Goal: Task Accomplishment & Management: Manage account settings

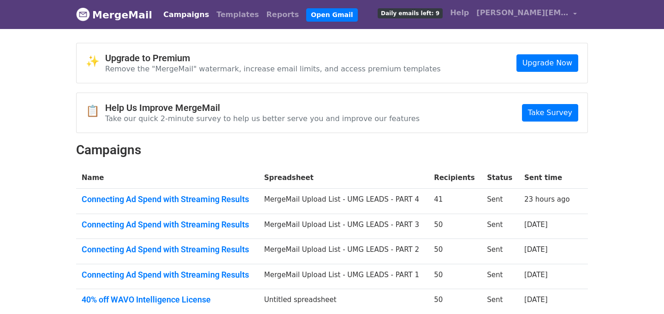
scroll to position [2, 0]
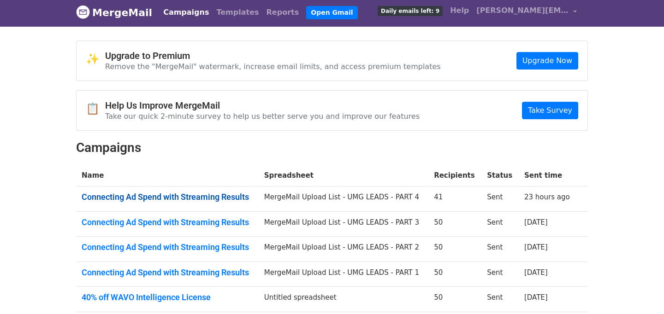
click at [210, 195] on link "Connecting Ad Spend with Streaming Results" at bounding box center [167, 197] width 171 height 10
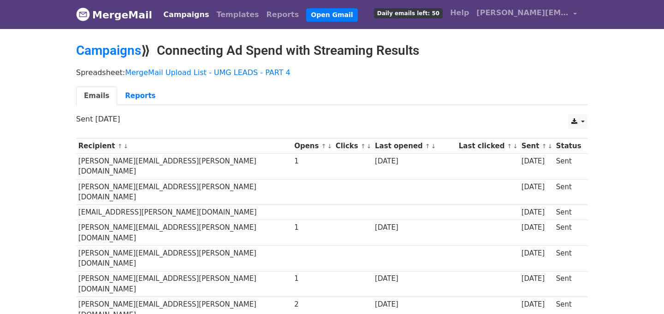
click at [425, 145] on link "↑" at bounding box center [427, 146] width 5 height 7
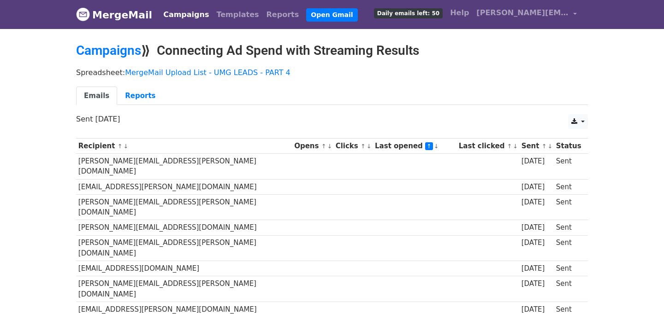
click at [425, 146] on link "↑" at bounding box center [429, 146] width 8 height 8
click at [434, 146] on link "↓" at bounding box center [436, 146] width 5 height 7
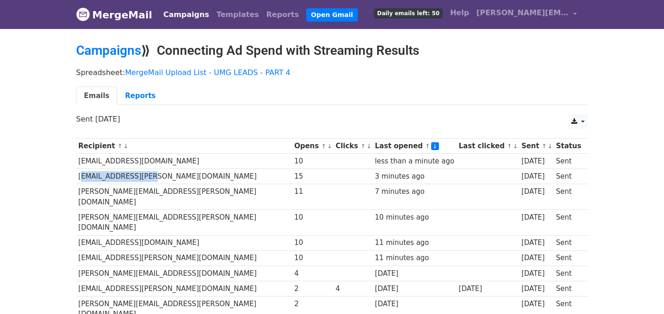
drag, startPoint x: 139, startPoint y: 174, endPoint x: 77, endPoint y: 176, distance: 61.3
click at [77, 176] on td "[EMAIL_ADDRESS][PERSON_NAME][DOMAIN_NAME]" at bounding box center [184, 176] width 216 height 15
copy td "victoria.[PERSON_NAME]"
drag, startPoint x: 24, startPoint y: 175, endPoint x: 41, endPoint y: 176, distance: 17.5
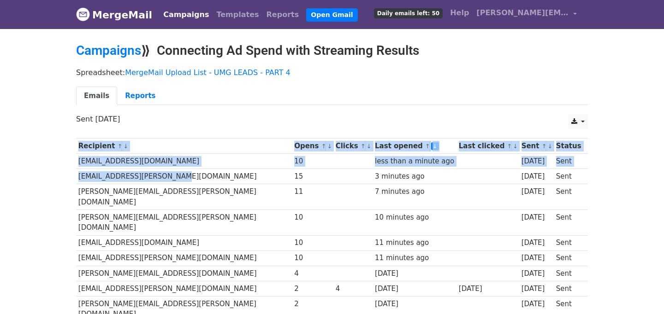
drag, startPoint x: 70, startPoint y: 174, endPoint x: 167, endPoint y: 174, distance: 97.3
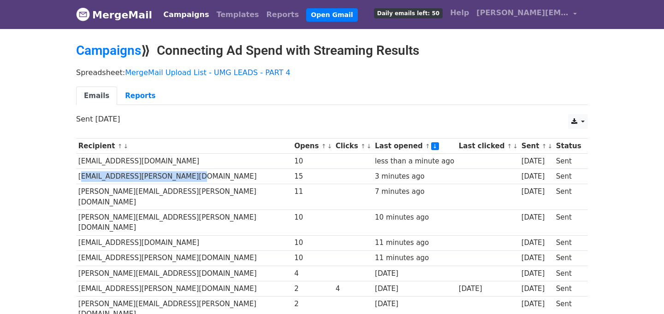
drag, startPoint x: 79, startPoint y: 177, endPoint x: 185, endPoint y: 175, distance: 106.0
click at [185, 175] on td "[EMAIL_ADDRESS][PERSON_NAME][DOMAIN_NAME]" at bounding box center [184, 176] width 216 height 15
copy td "[EMAIL_ADDRESS][PERSON_NAME][DOMAIN_NAME]"
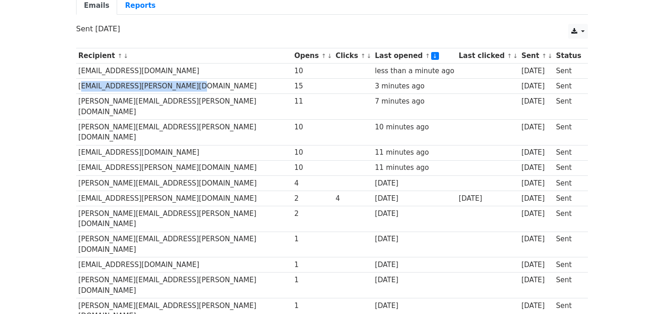
scroll to position [115, 0]
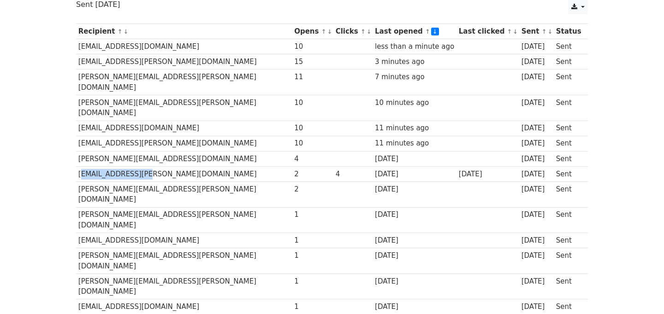
drag, startPoint x: 77, startPoint y: 152, endPoint x: 129, endPoint y: 155, distance: 51.7
click at [129, 166] on td "[EMAIL_ADDRESS][PERSON_NAME][DOMAIN_NAME]" at bounding box center [184, 173] width 216 height 15
copy td "marielle.[PERSON_NAME]"
drag, startPoint x: 34, startPoint y: 175, endPoint x: 38, endPoint y: 172, distance: 5.0
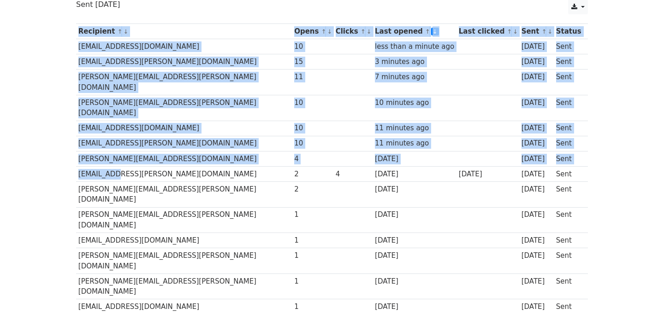
drag, startPoint x: 75, startPoint y: 155, endPoint x: 103, endPoint y: 154, distance: 28.6
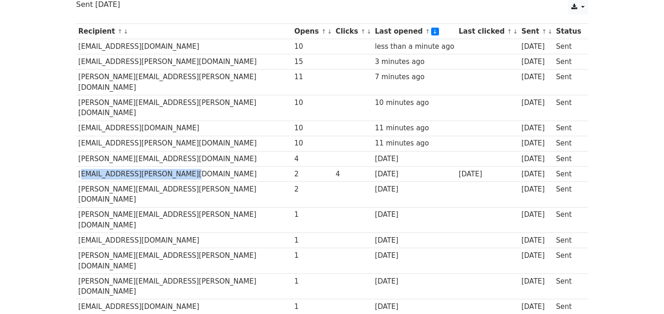
drag, startPoint x: 77, startPoint y: 152, endPoint x: 177, endPoint y: 152, distance: 99.1
click at [177, 166] on td "[EMAIL_ADDRESS][PERSON_NAME][DOMAIN_NAME]" at bounding box center [184, 173] width 216 height 15
copy td "[EMAIL_ADDRESS][PERSON_NAME][DOMAIN_NAME]"
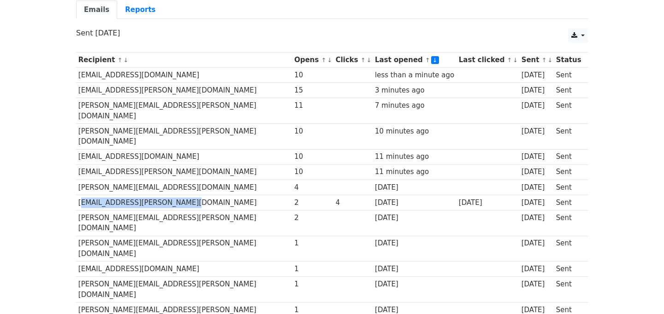
scroll to position [0, 0]
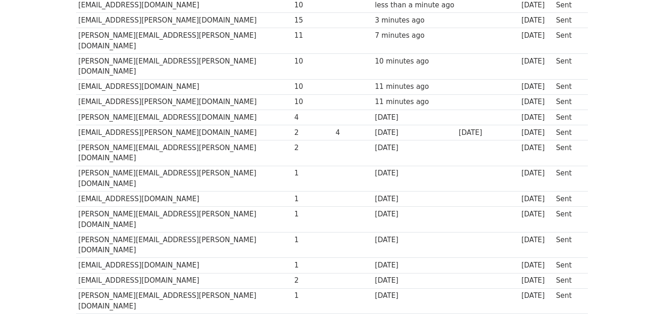
scroll to position [161, 0]
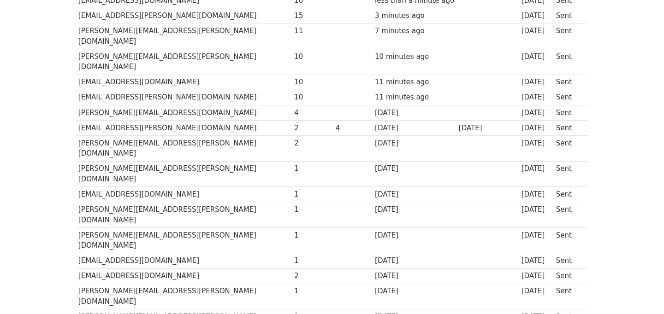
drag, startPoint x: 79, startPoint y: 261, endPoint x: 115, endPoint y: 260, distance: 36.0
copy td "[PERSON_NAME].[PERSON_NAME]"
drag, startPoint x: 77, startPoint y: 212, endPoint x: 122, endPoint y: 213, distance: 45.2
click at [122, 269] on td "[EMAIL_ADDRESS][DOMAIN_NAME]" at bounding box center [184, 276] width 216 height 15
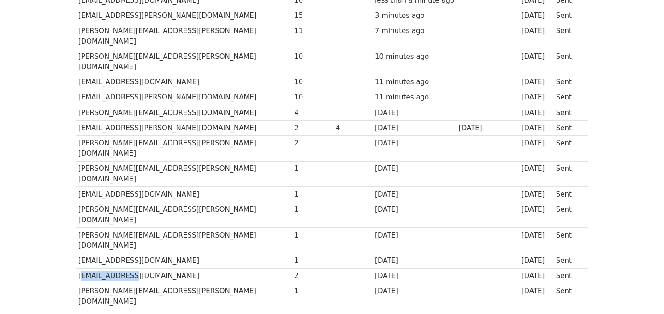
copy td "kishori.[PERSON_NAME]"
click at [79, 202] on td "[PERSON_NAME][EMAIL_ADDRESS][PERSON_NAME][DOMAIN_NAME]" at bounding box center [184, 215] width 216 height 26
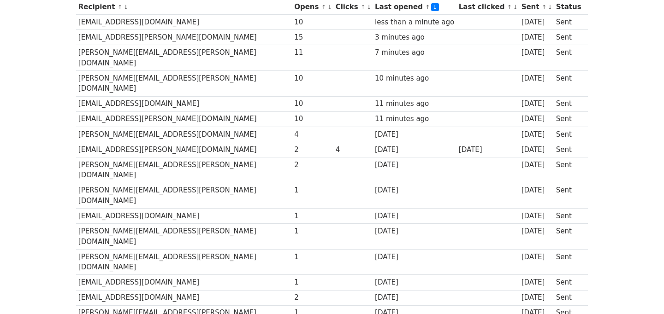
scroll to position [141, 0]
